Goal: Navigation & Orientation: Go to known website

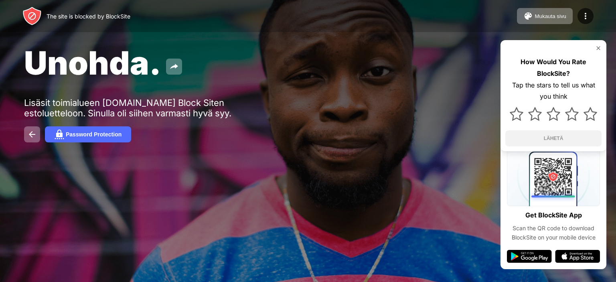
click at [0, 23] on div "The site is blocked by BlockSite Mukauta sivu Muokkaa estoluetteloa Ohjaa Mukau…" at bounding box center [308, 16] width 616 height 32
